Goal: Find specific page/section: Find specific page/section

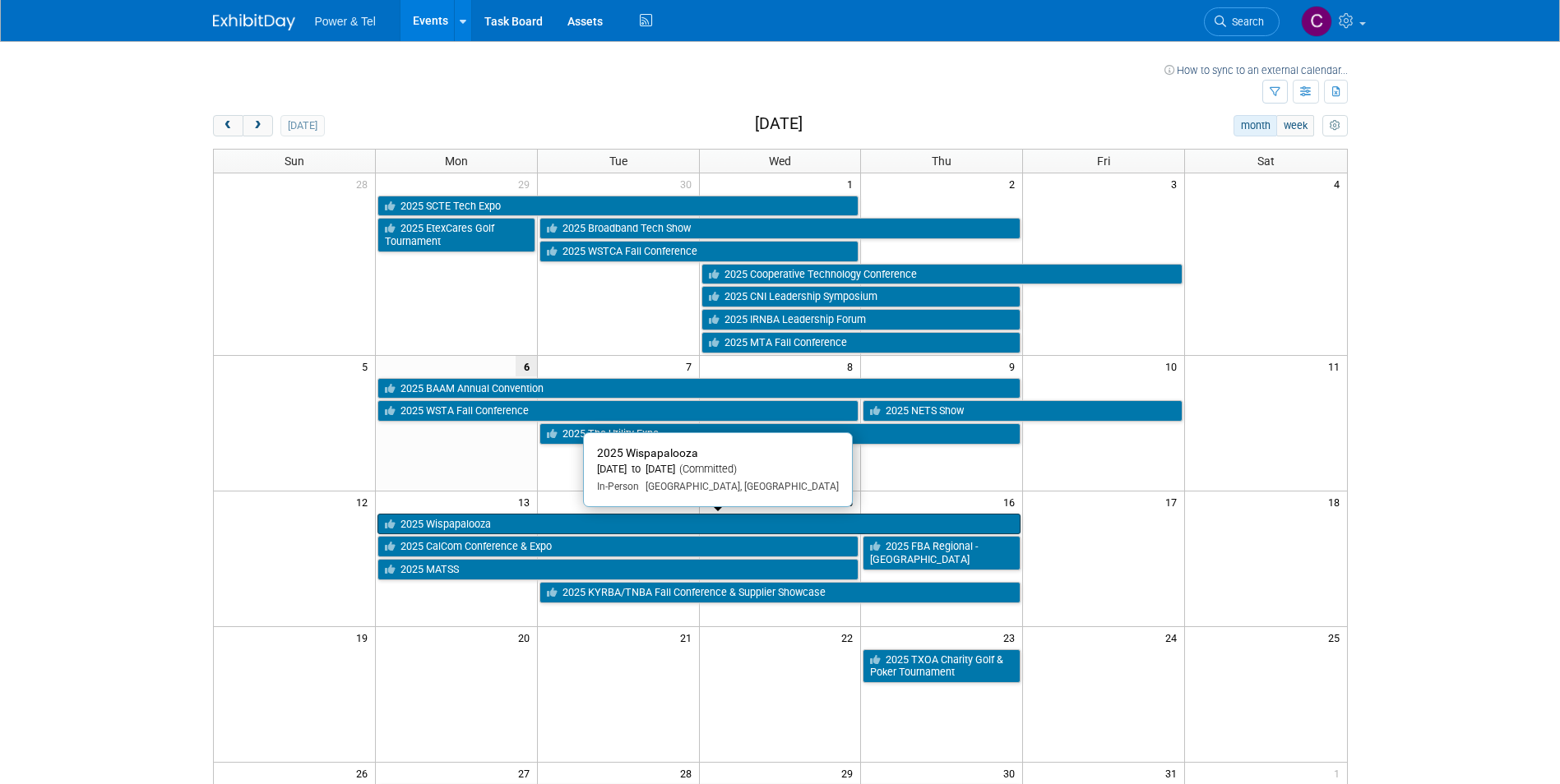
click at [512, 525] on link "2025 Wispapalooza" at bounding box center [699, 524] width 643 height 22
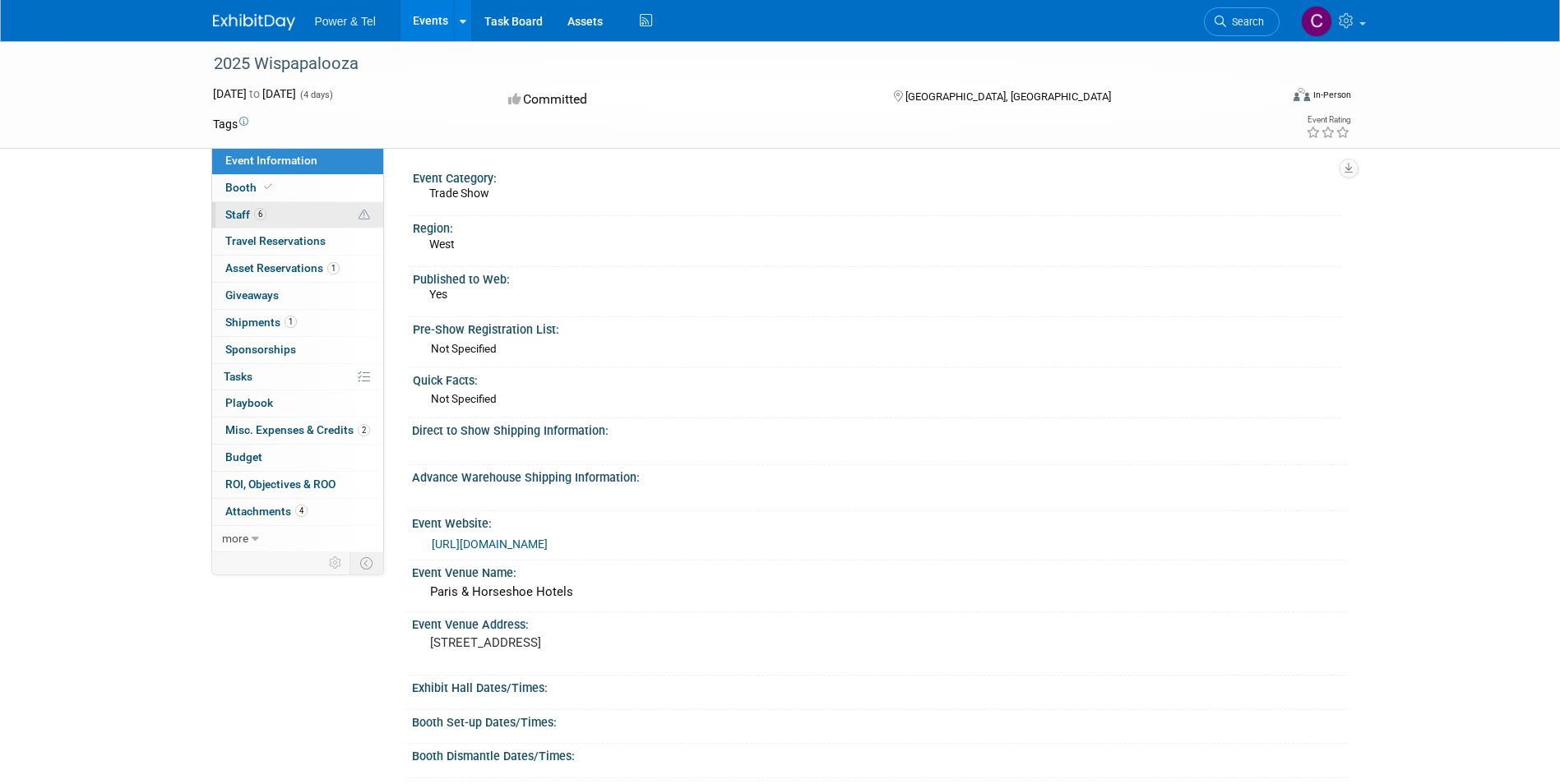
click at [240, 216] on span "Staff 6" at bounding box center [246, 214] width 41 height 13
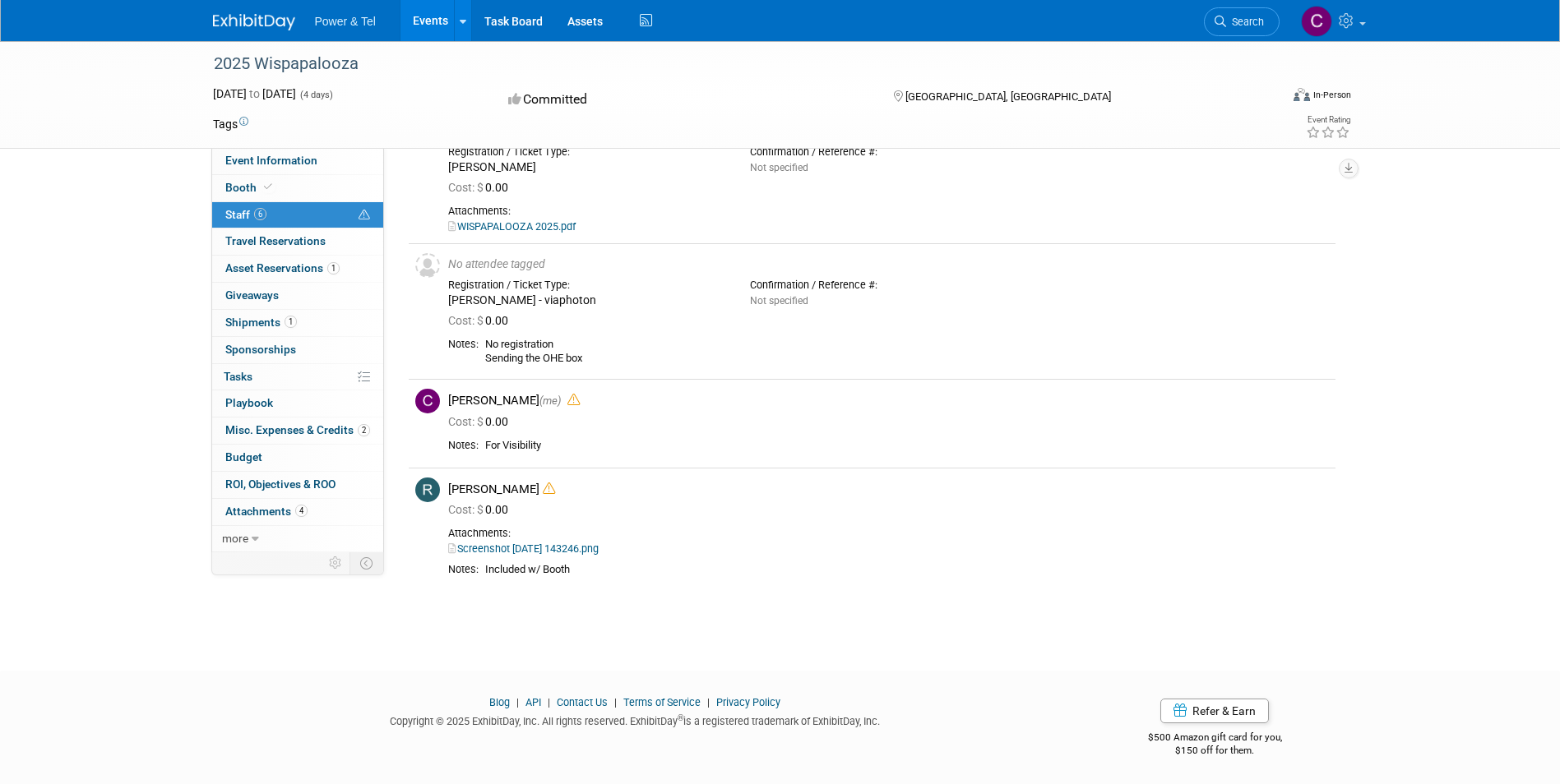
scroll to position [313, 0]
drag, startPoint x: 484, startPoint y: 438, endPoint x: 547, endPoint y: 445, distance: 63.4
click at [547, 445] on td "For Visibility" at bounding box center [903, 445] width 850 height 15
drag, startPoint x: 547, startPoint y: 445, endPoint x: 696, endPoint y: 263, distance: 235.2
click at [701, 261] on div "No attendee tagged" at bounding box center [888, 263] width 881 height 15
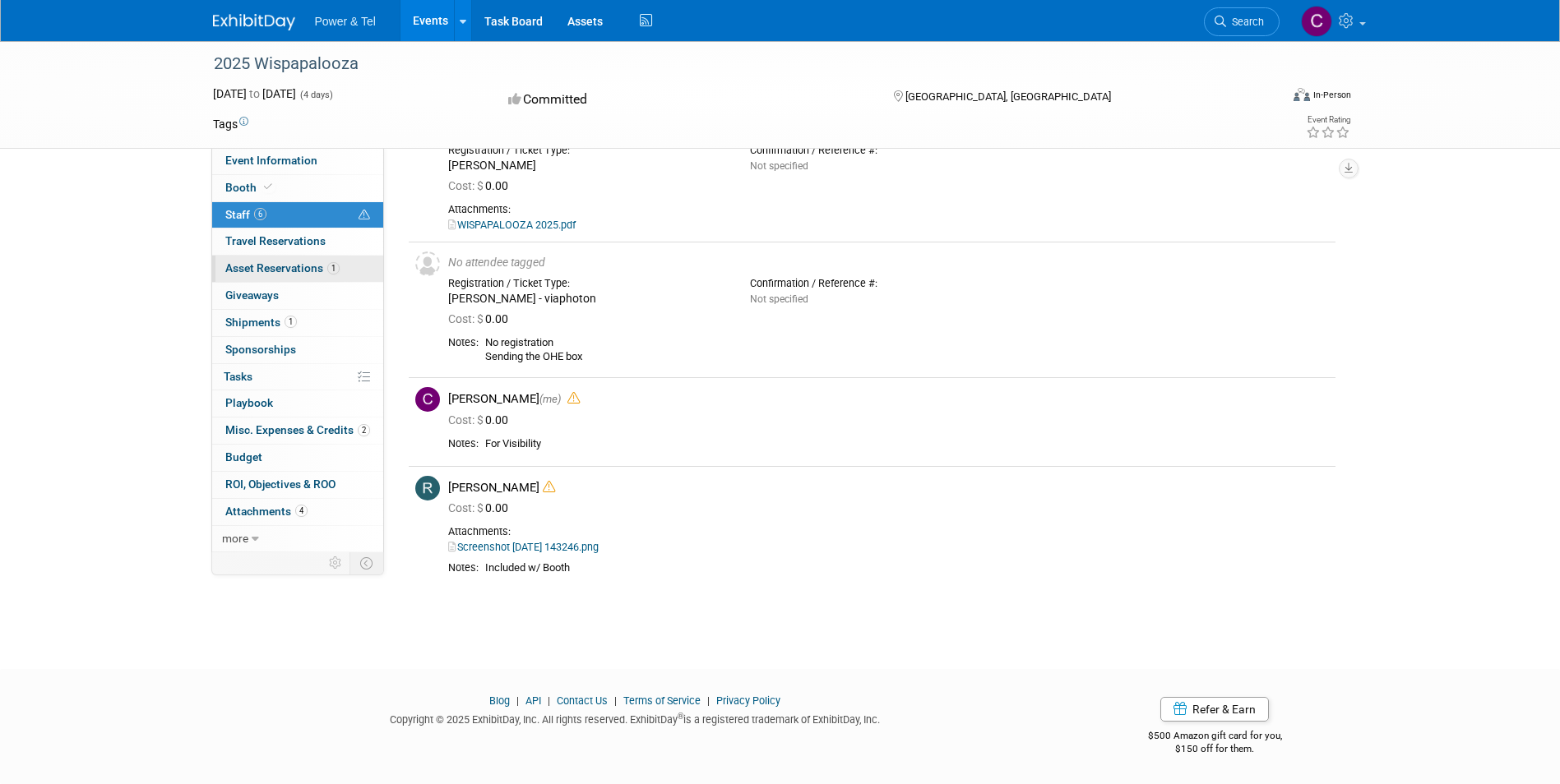
click at [290, 270] on span "Asset Reservations 1" at bounding box center [283, 268] width 115 height 13
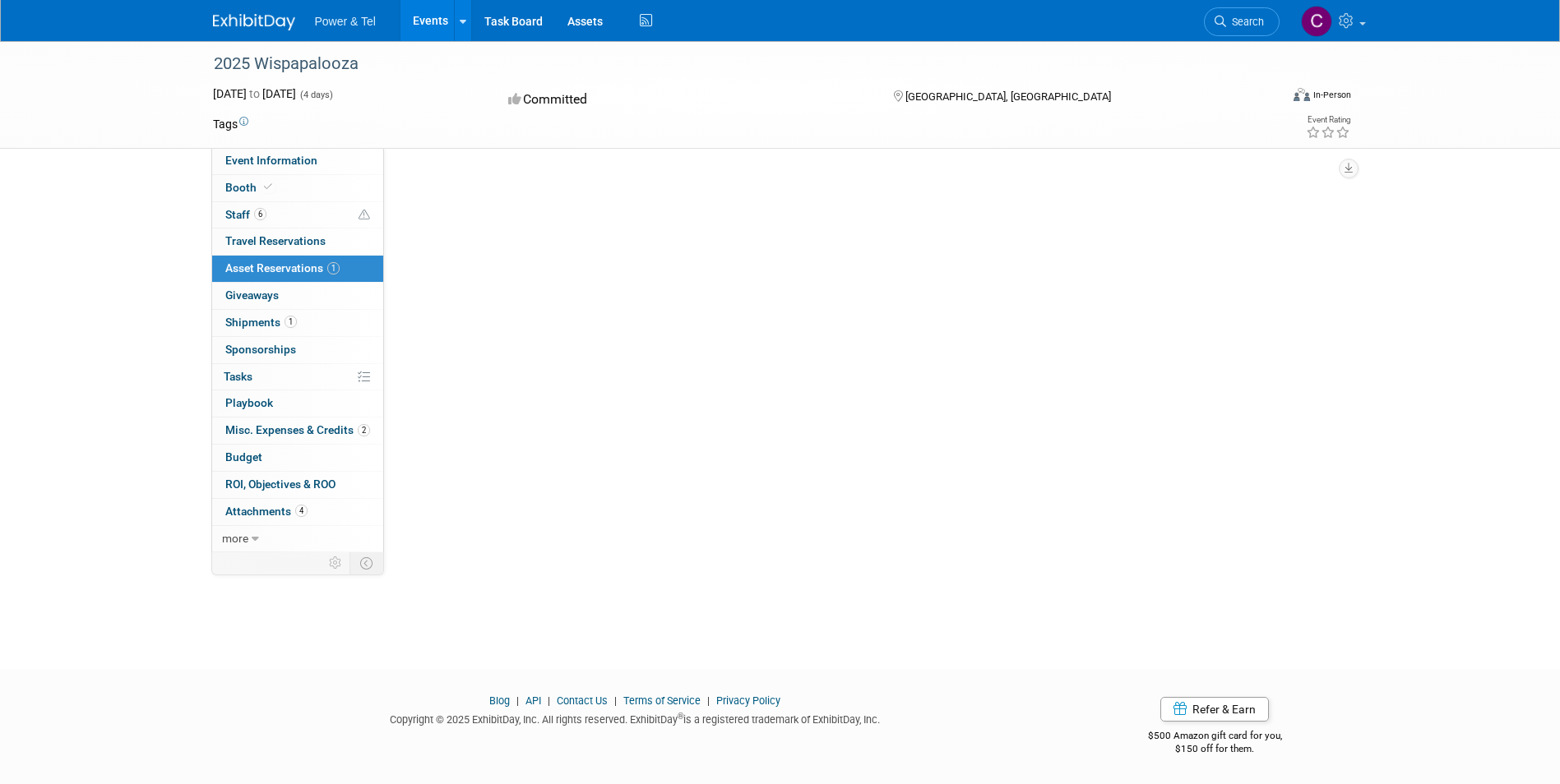
scroll to position [0, 0]
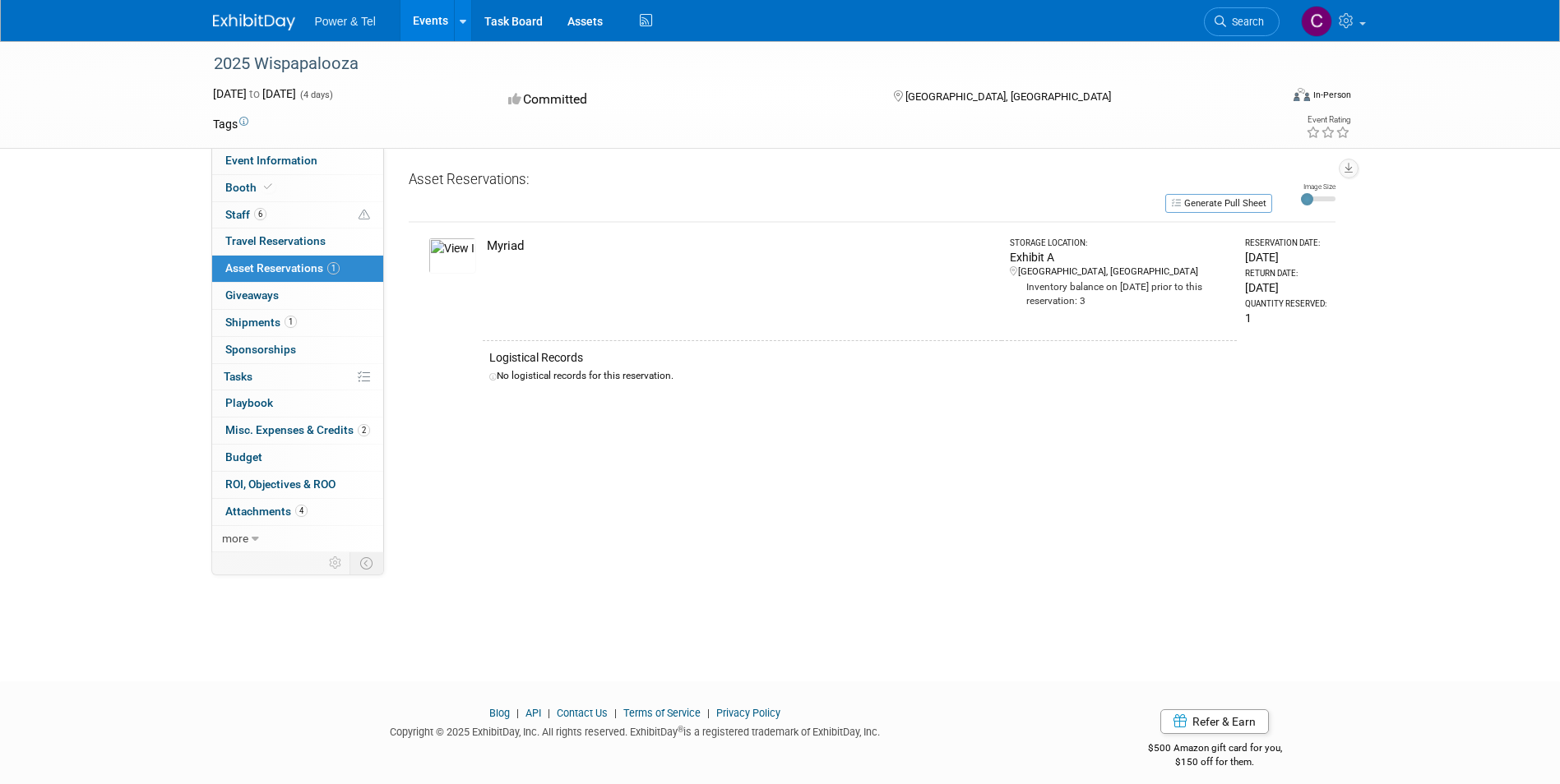
click at [447, 257] on img at bounding box center [452, 255] width 48 height 37
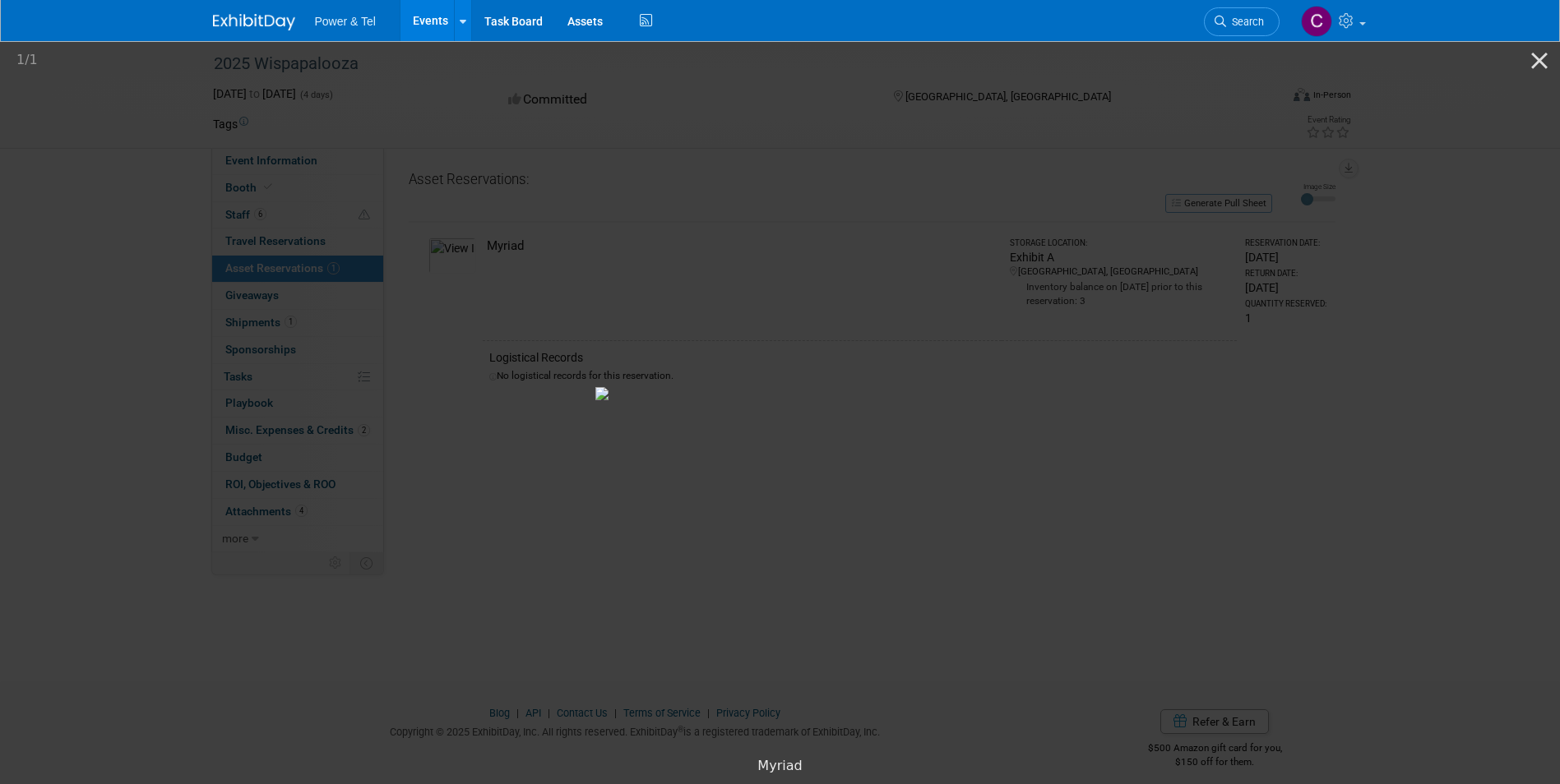
click at [1314, 675] on picture at bounding box center [780, 393] width 1560 height 710
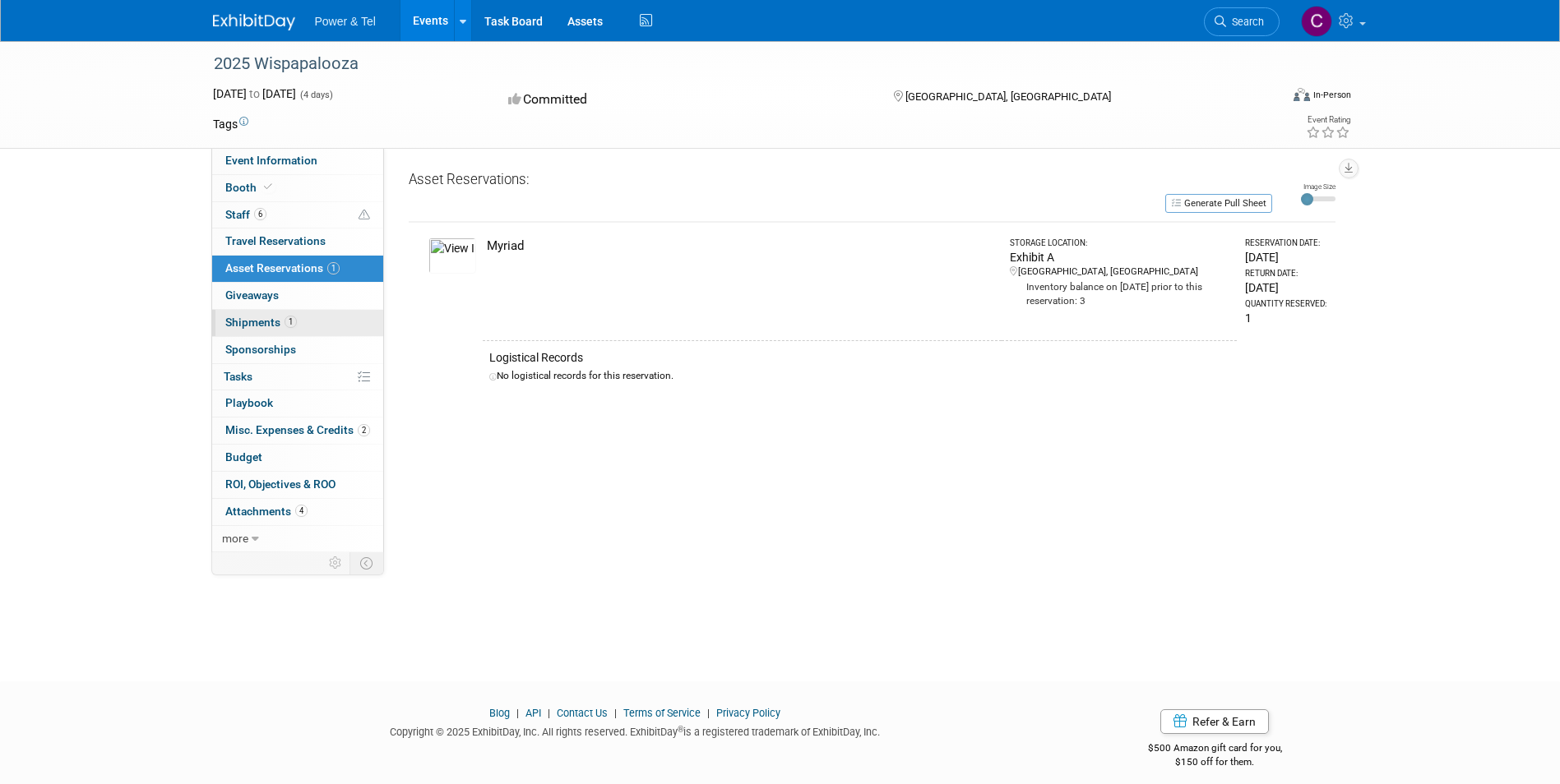
click at [239, 320] on span "Shipments 1" at bounding box center [261, 322] width 71 height 13
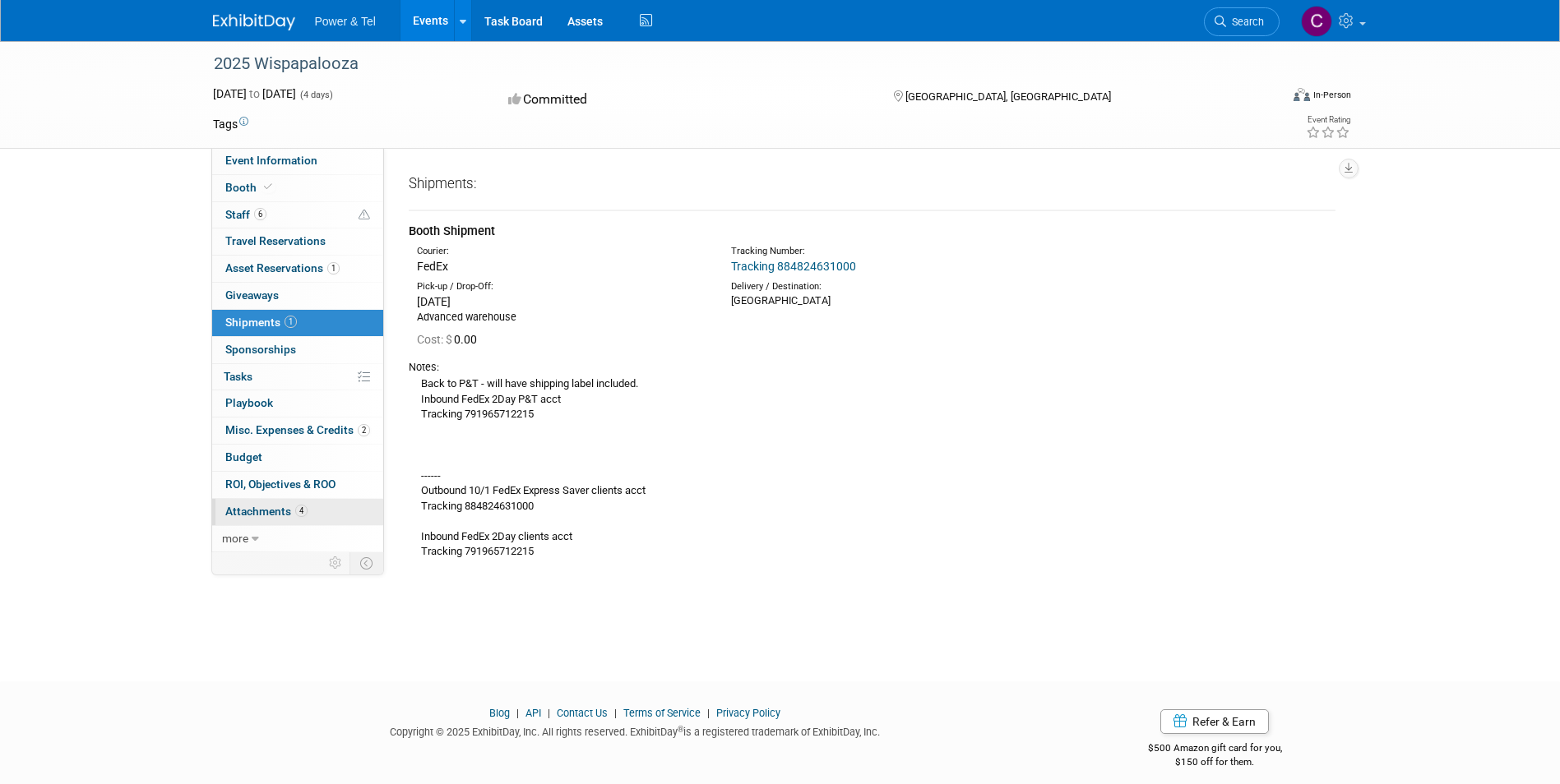
click at [244, 509] on span "Attachments 4" at bounding box center [267, 511] width 83 height 13
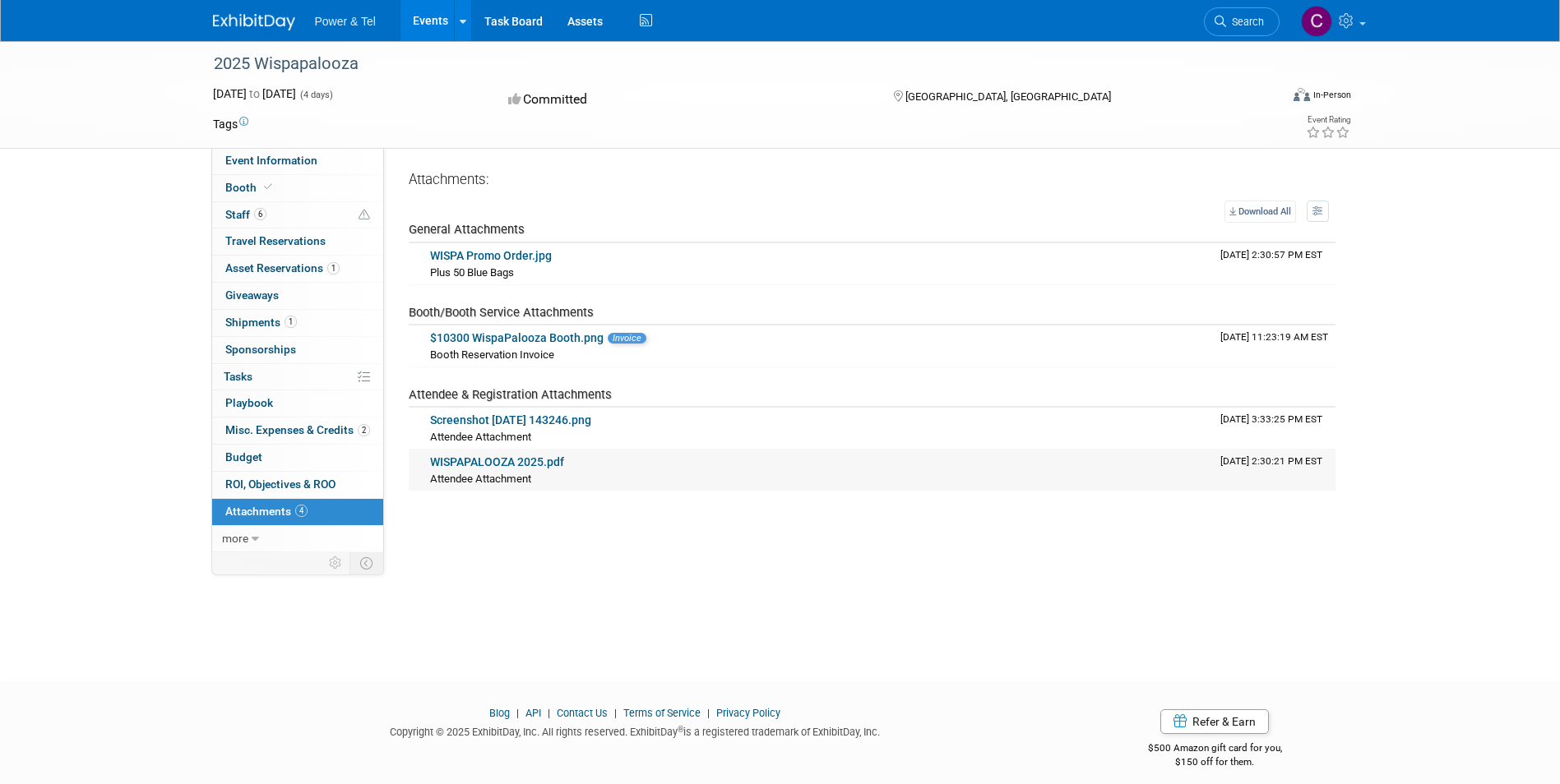
click at [507, 464] on link "WISPAPALOOZA 2025.pdf" at bounding box center [497, 462] width 134 height 13
click at [255, 432] on span "Misc. Expenses & Credits 2" at bounding box center [298, 430] width 145 height 13
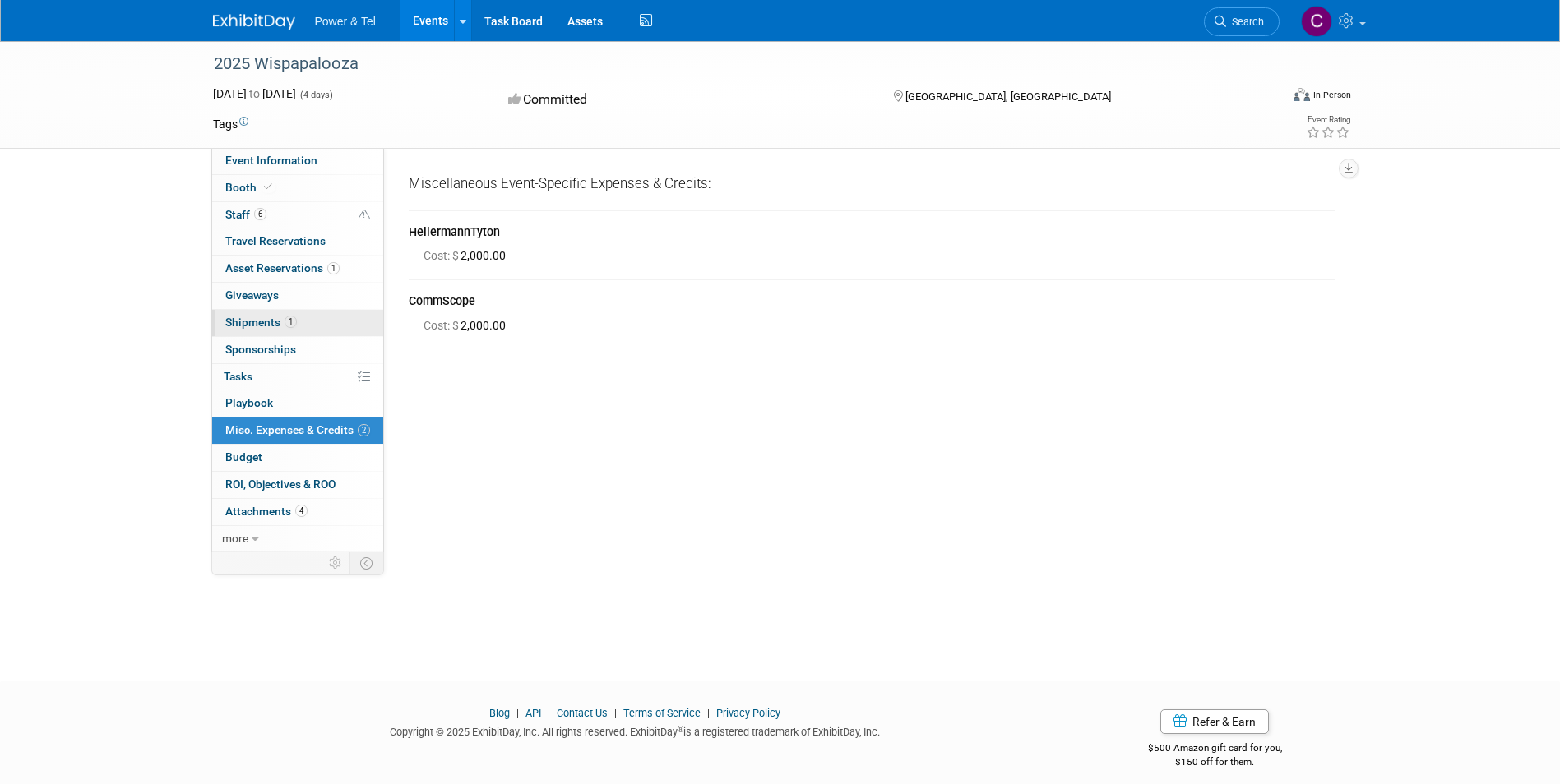
click at [254, 319] on span "Shipments 1" at bounding box center [261, 322] width 71 height 13
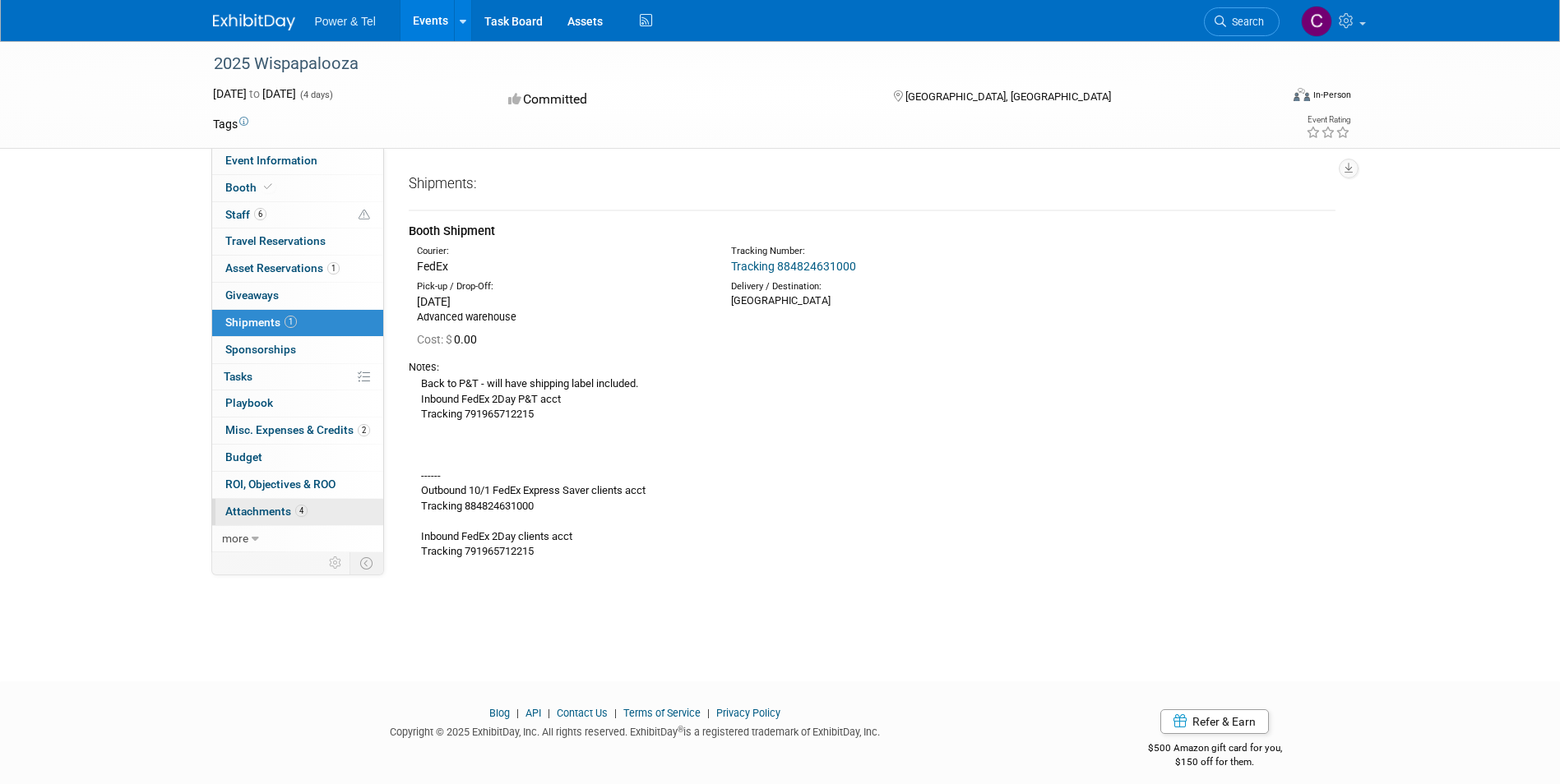
click at [255, 517] on span "Attachments 4" at bounding box center [267, 511] width 83 height 13
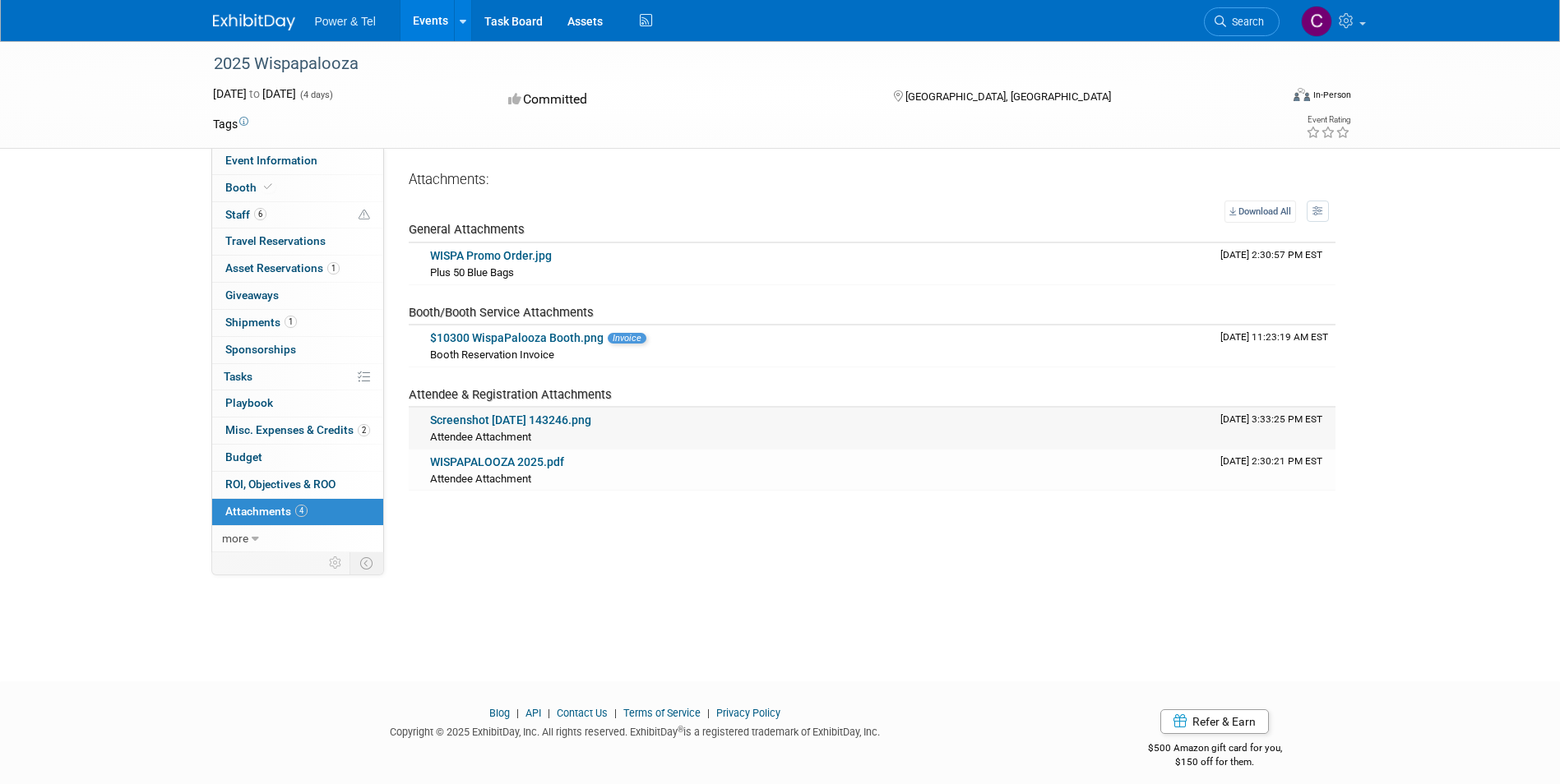
click at [502, 419] on link "Screenshot 2025-09-24 143246.png" at bounding box center [511, 420] width 162 height 13
click at [519, 459] on link "WISPAPALOOZA 2025.pdf" at bounding box center [497, 462] width 134 height 13
